Goal: Task Accomplishment & Management: Manage account settings

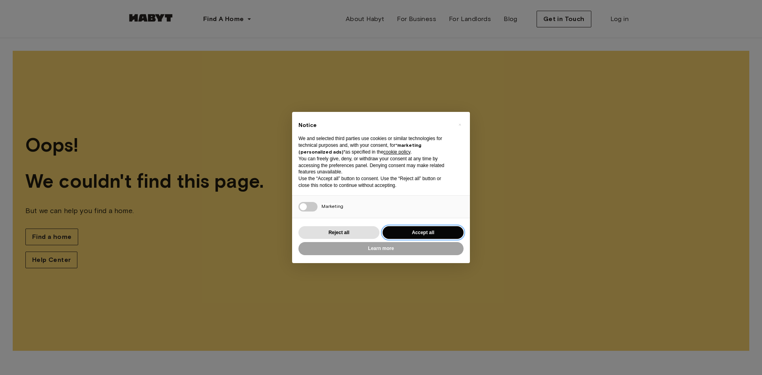
click at [399, 233] on button "Accept all" at bounding box center [423, 232] width 81 height 13
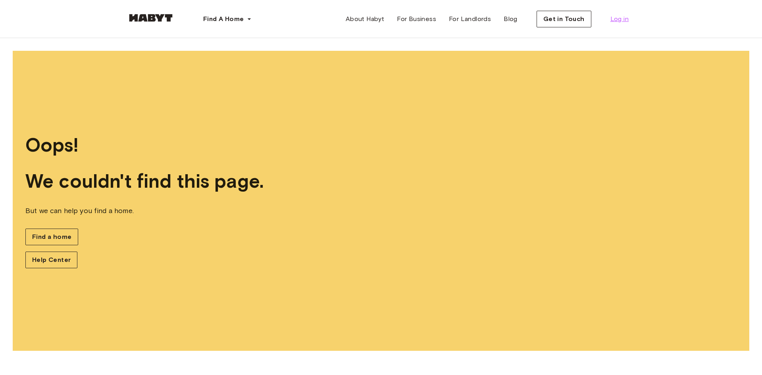
click at [620, 19] on span "Log in" at bounding box center [620, 19] width 18 height 10
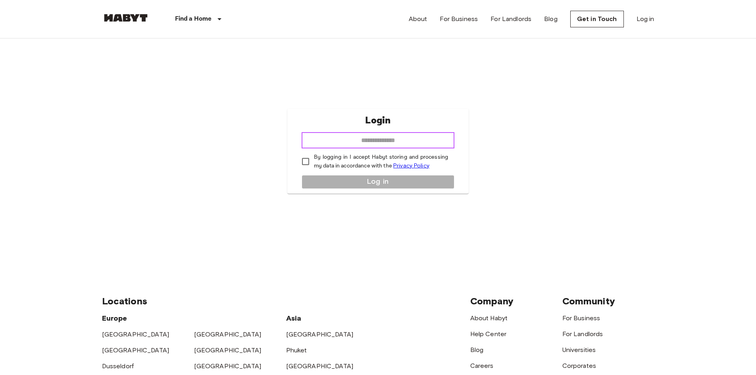
click at [365, 142] on input "email" at bounding box center [378, 141] width 153 height 16
type input "**********"
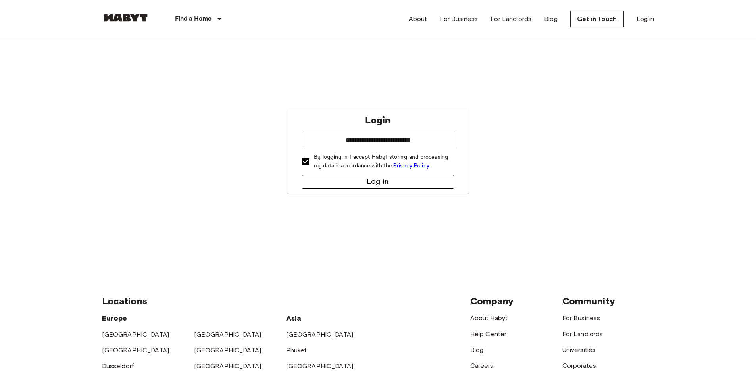
click at [361, 185] on button "Log in" at bounding box center [378, 182] width 153 height 14
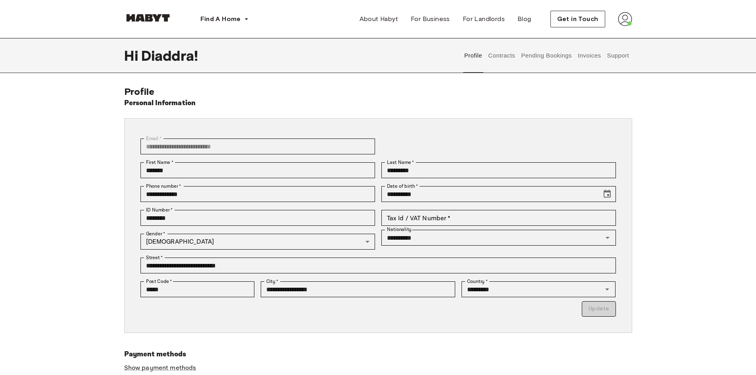
click at [545, 56] on button "Pending Bookings" at bounding box center [547, 55] width 53 height 35
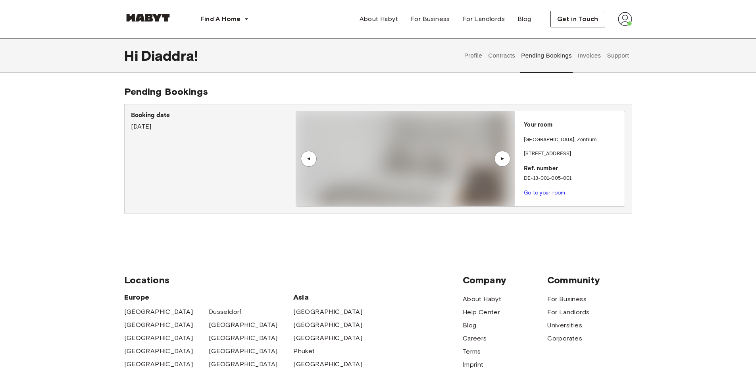
click at [625, 18] on img at bounding box center [625, 19] width 14 height 14
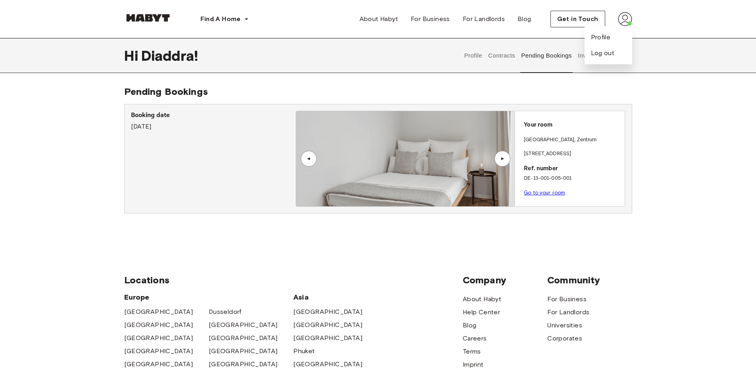
click at [327, 63] on div "Hi Diaddra ! Profile Contracts Pending Bookings Invoices Support" at bounding box center [378, 55] width 508 height 35
click at [199, 117] on p "Booking date" at bounding box center [213, 116] width 165 height 10
click at [551, 191] on link "Go to your room" at bounding box center [544, 193] width 41 height 6
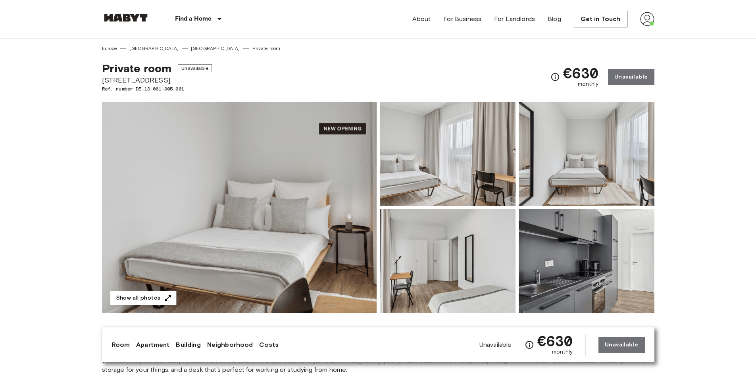
click at [655, 18] on nav "Find a Home Europe Amsterdam Berlin Brussels Cologne Dusseldorf Frankfurt Graz …" at bounding box center [379, 19] width 572 height 38
click at [651, 18] on img at bounding box center [647, 19] width 14 height 14
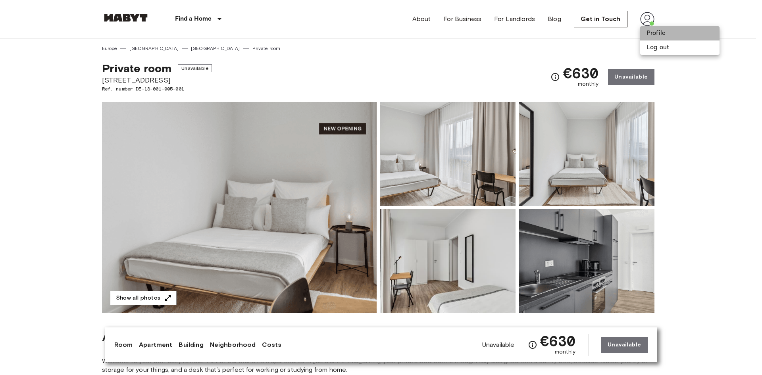
click at [659, 33] on li "Profile" at bounding box center [679, 33] width 79 height 14
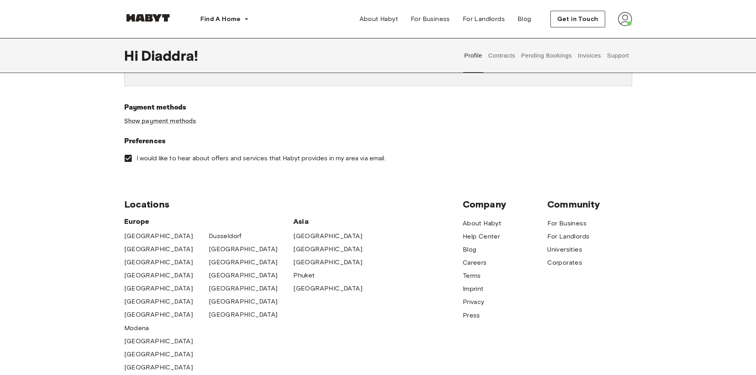
scroll to position [344, 0]
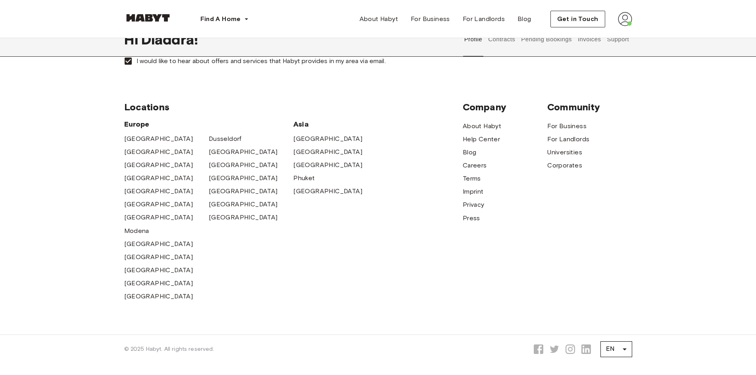
click at [510, 42] on button "Contracts" at bounding box center [502, 39] width 29 height 35
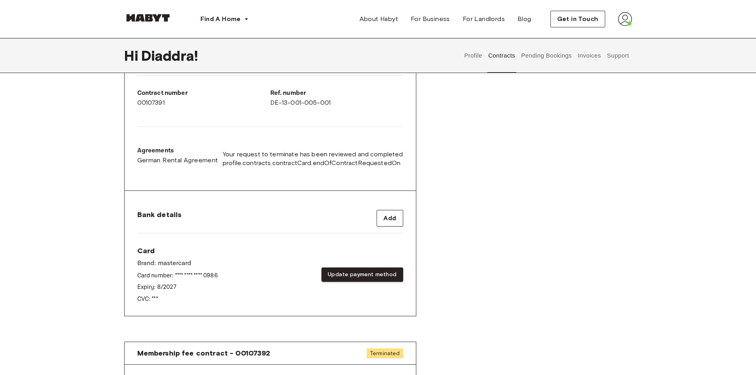
scroll to position [185, 0]
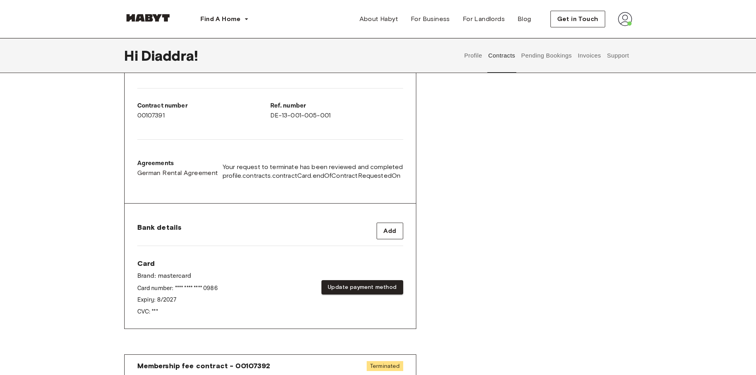
click at [619, 52] on button "Support" at bounding box center [618, 55] width 24 height 35
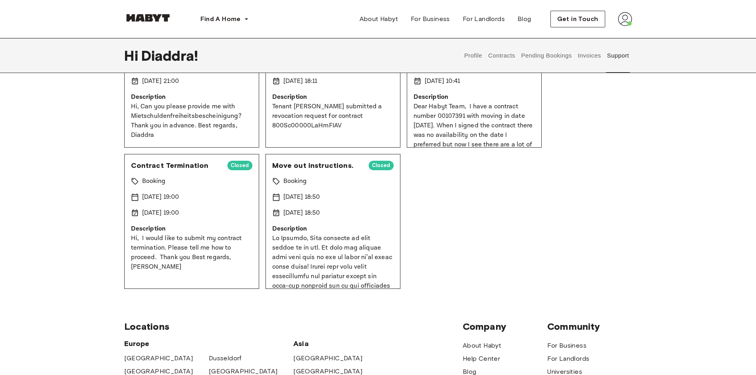
scroll to position [132, 0]
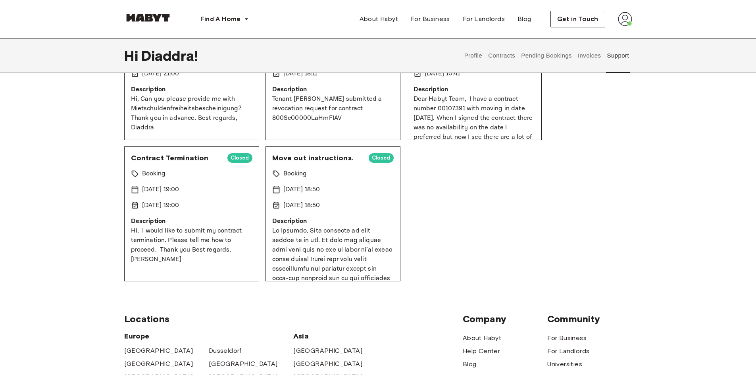
click at [376, 158] on span "Closed" at bounding box center [381, 158] width 25 height 8
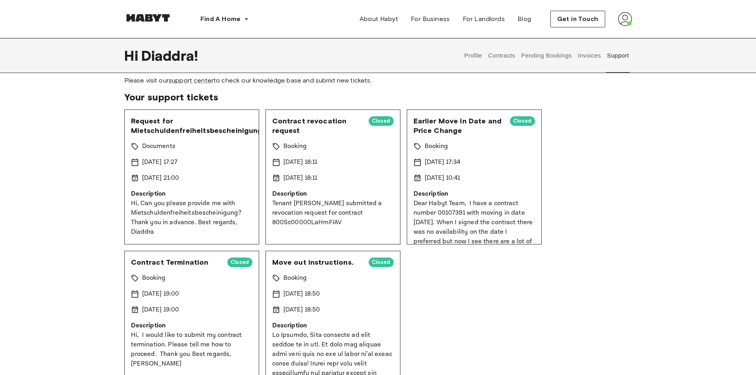
scroll to position [27, 0]
click at [592, 57] on button "Invoices" at bounding box center [589, 55] width 25 height 35
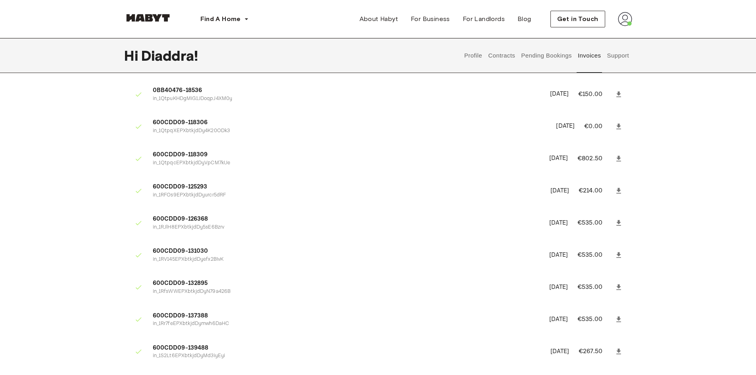
click at [550, 58] on button "Pending Bookings" at bounding box center [547, 55] width 53 height 35
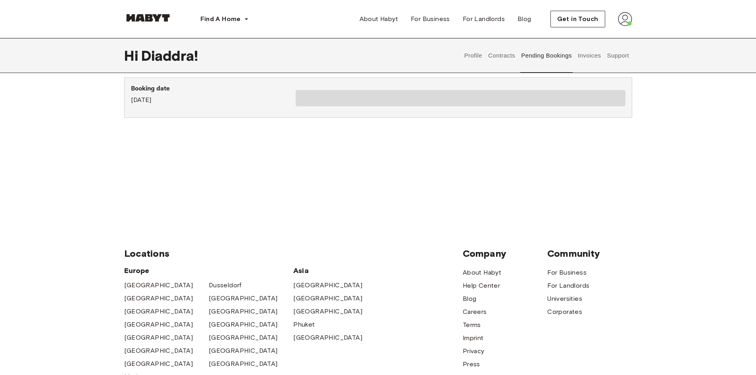
click at [511, 56] on button "Contracts" at bounding box center [502, 55] width 29 height 35
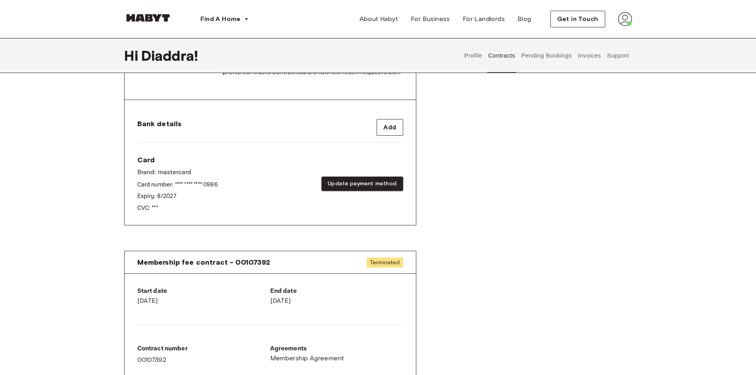
scroll to position [397, 0]
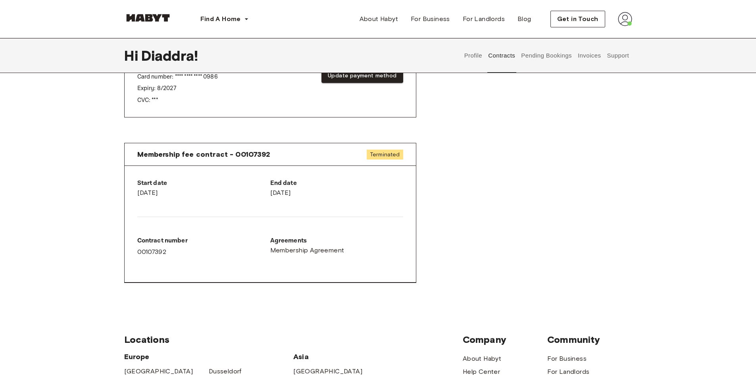
drag, startPoint x: 392, startPoint y: 158, endPoint x: 208, endPoint y: 188, distance: 186.2
click at [392, 158] on span "Terminated" at bounding box center [385, 155] width 37 height 10
click at [208, 189] on div "Start date April 19th, 2025" at bounding box center [203, 188] width 133 height 19
click at [193, 242] on p "Contract number" at bounding box center [203, 241] width 133 height 10
click at [355, 258] on div "Agreements Membership Agreement" at bounding box center [336, 250] width 133 height 40
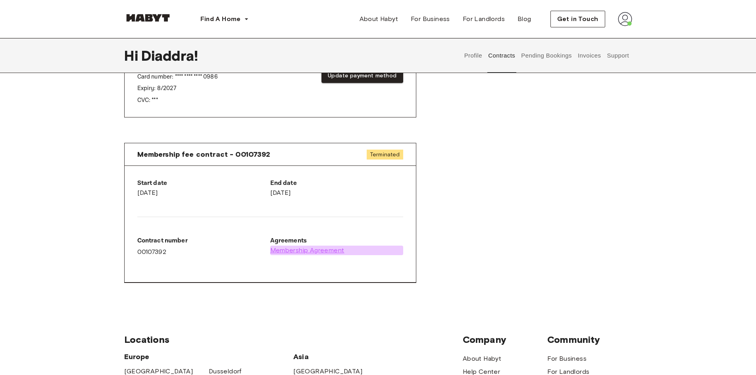
click at [324, 251] on span "Membership Agreement" at bounding box center [307, 251] width 74 height 10
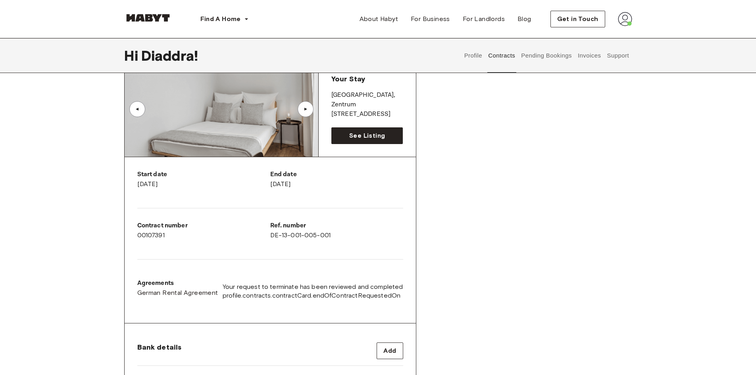
scroll to position [0, 0]
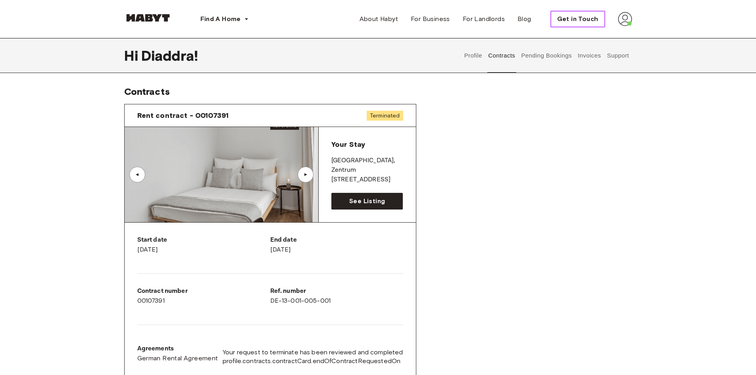
click at [582, 17] on span "Get in Touch" at bounding box center [577, 19] width 41 height 10
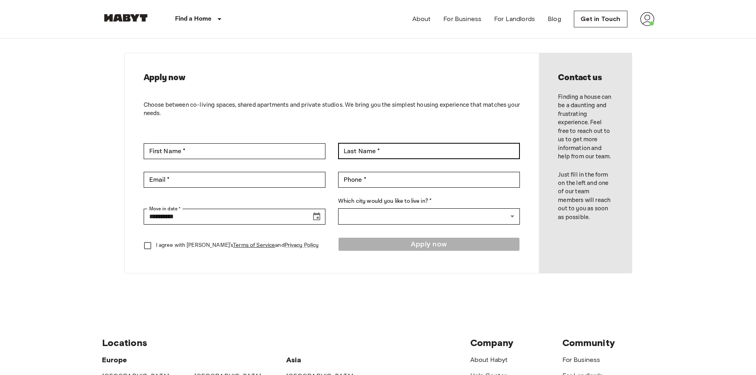
scroll to position [27, 0]
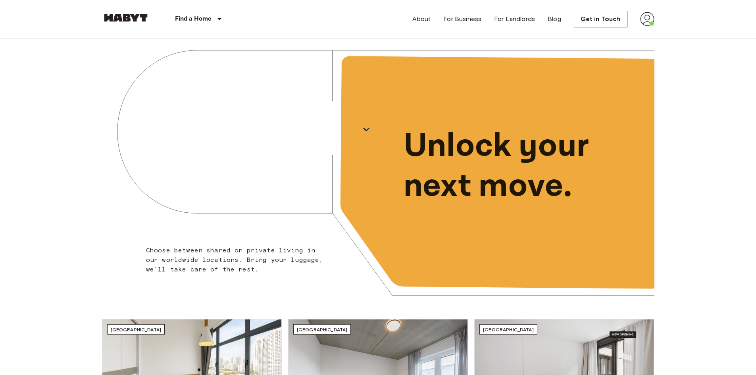
click at [648, 20] on img at bounding box center [647, 19] width 14 height 14
